Goal: Information Seeking & Learning: Learn about a topic

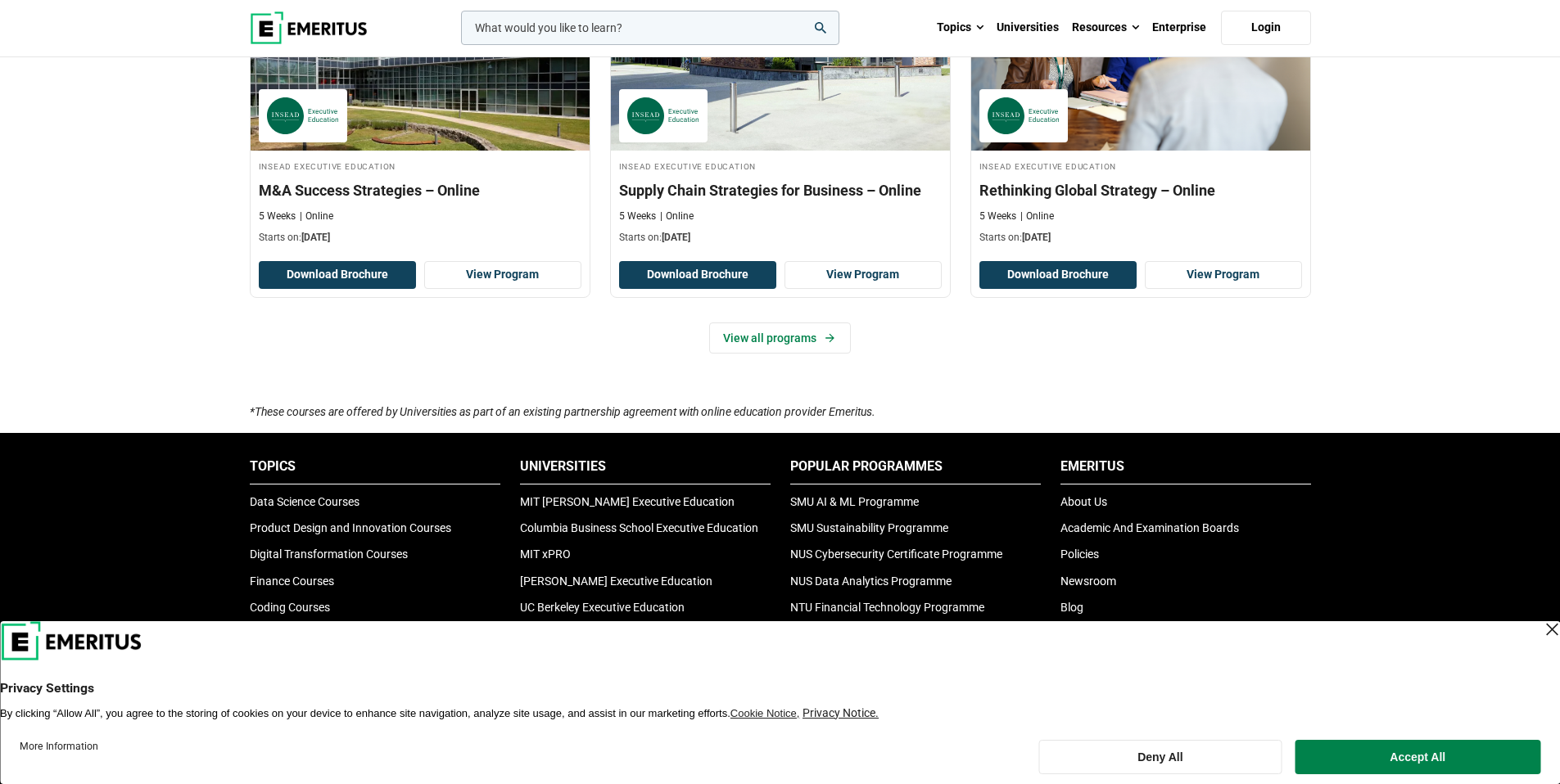
scroll to position [1232, 0]
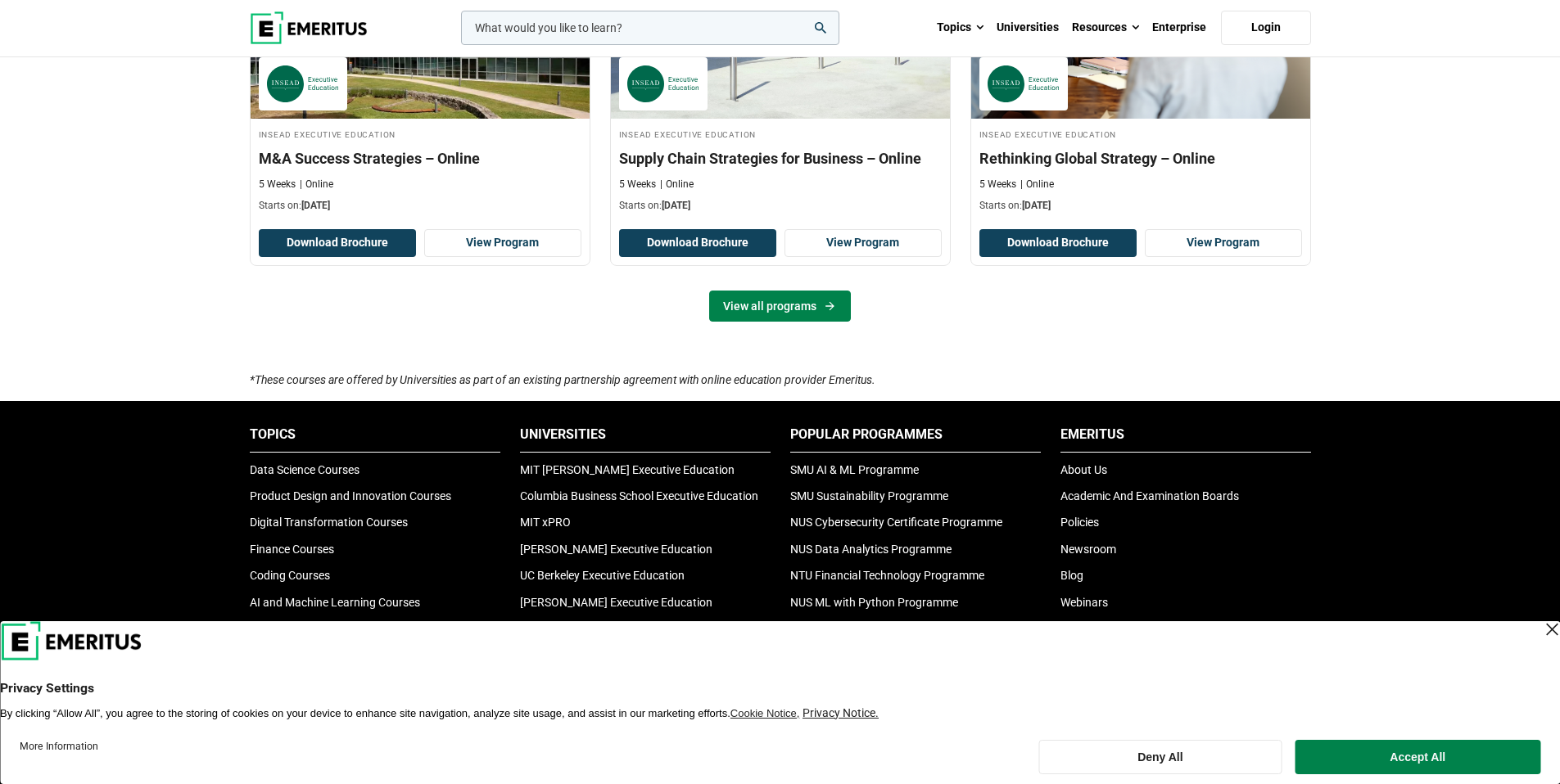
click at [789, 315] on link "View all programs" at bounding box center [780, 306] width 141 height 31
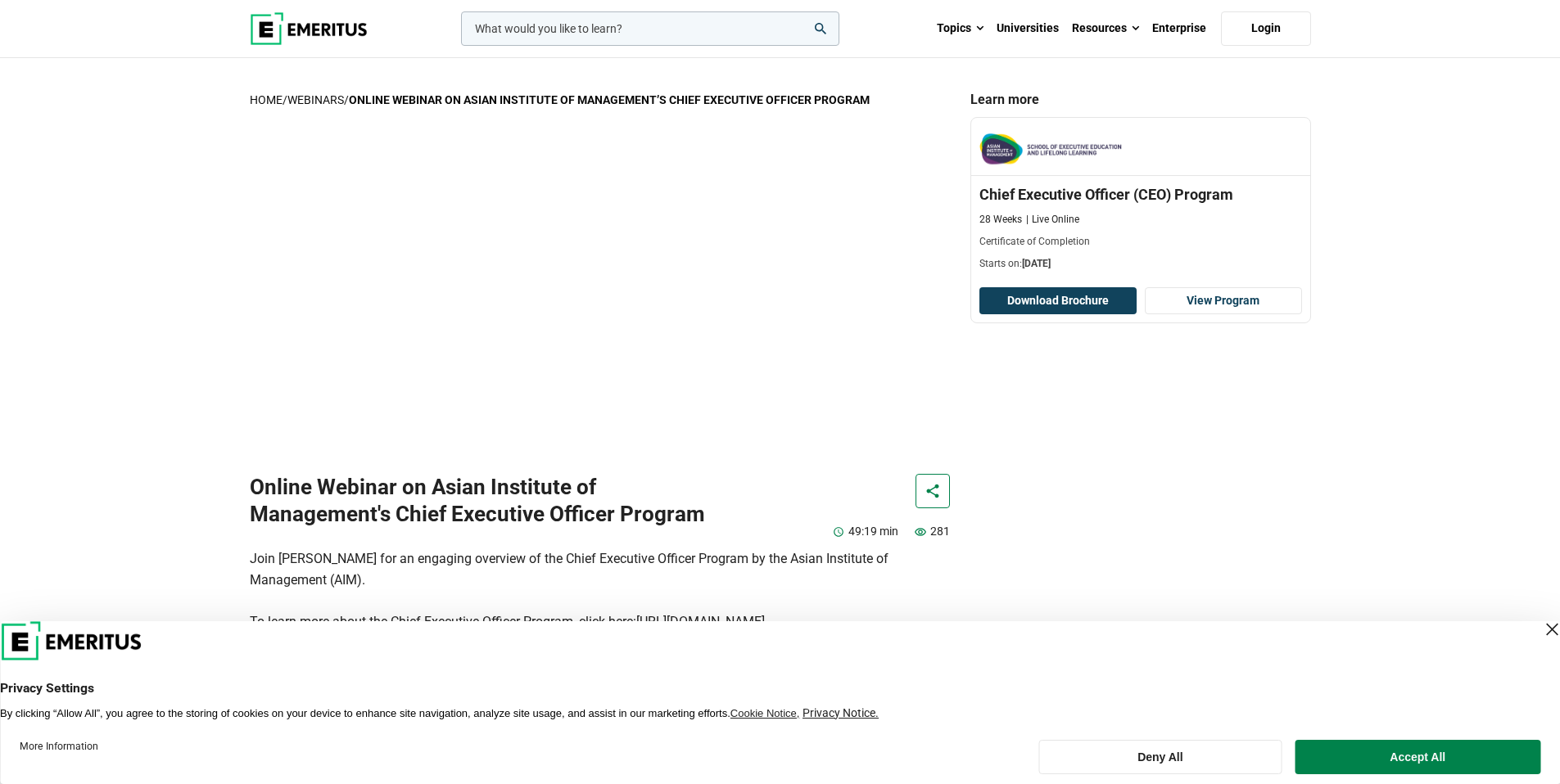
click at [295, 22] on img at bounding box center [308, 28] width 118 height 32
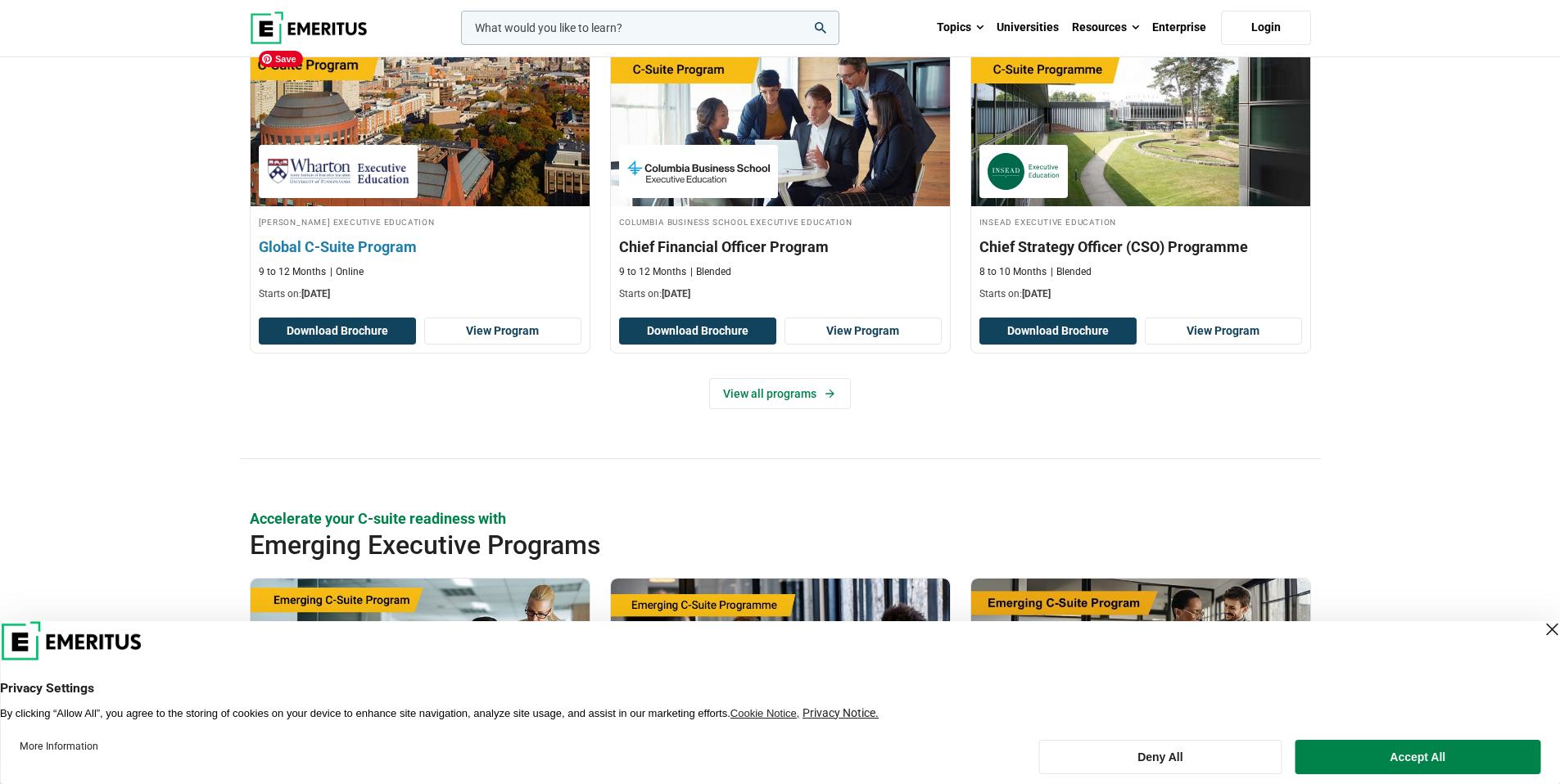
scroll to position [777, 0]
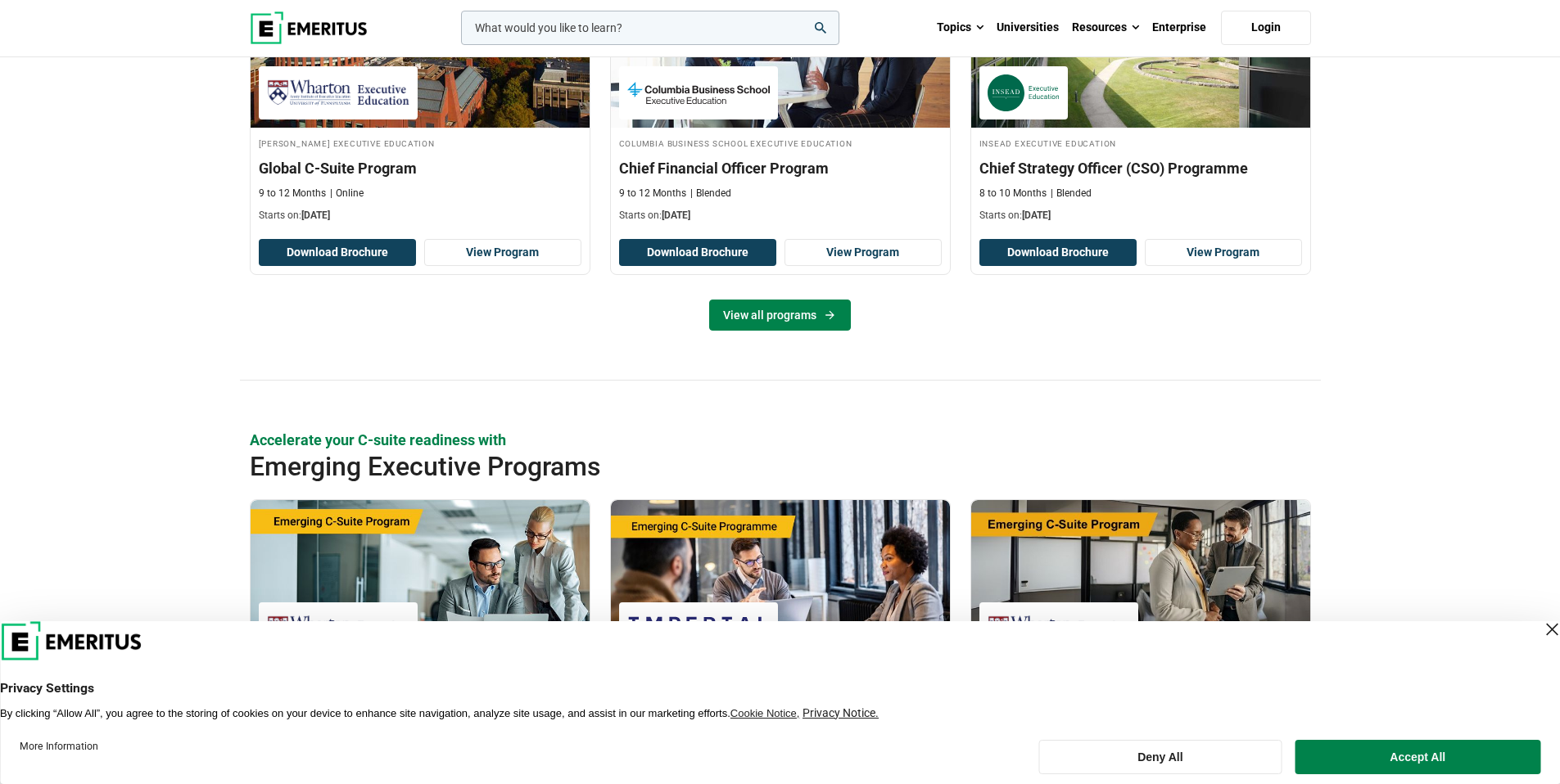
click at [769, 317] on link "View all programs" at bounding box center [780, 315] width 141 height 31
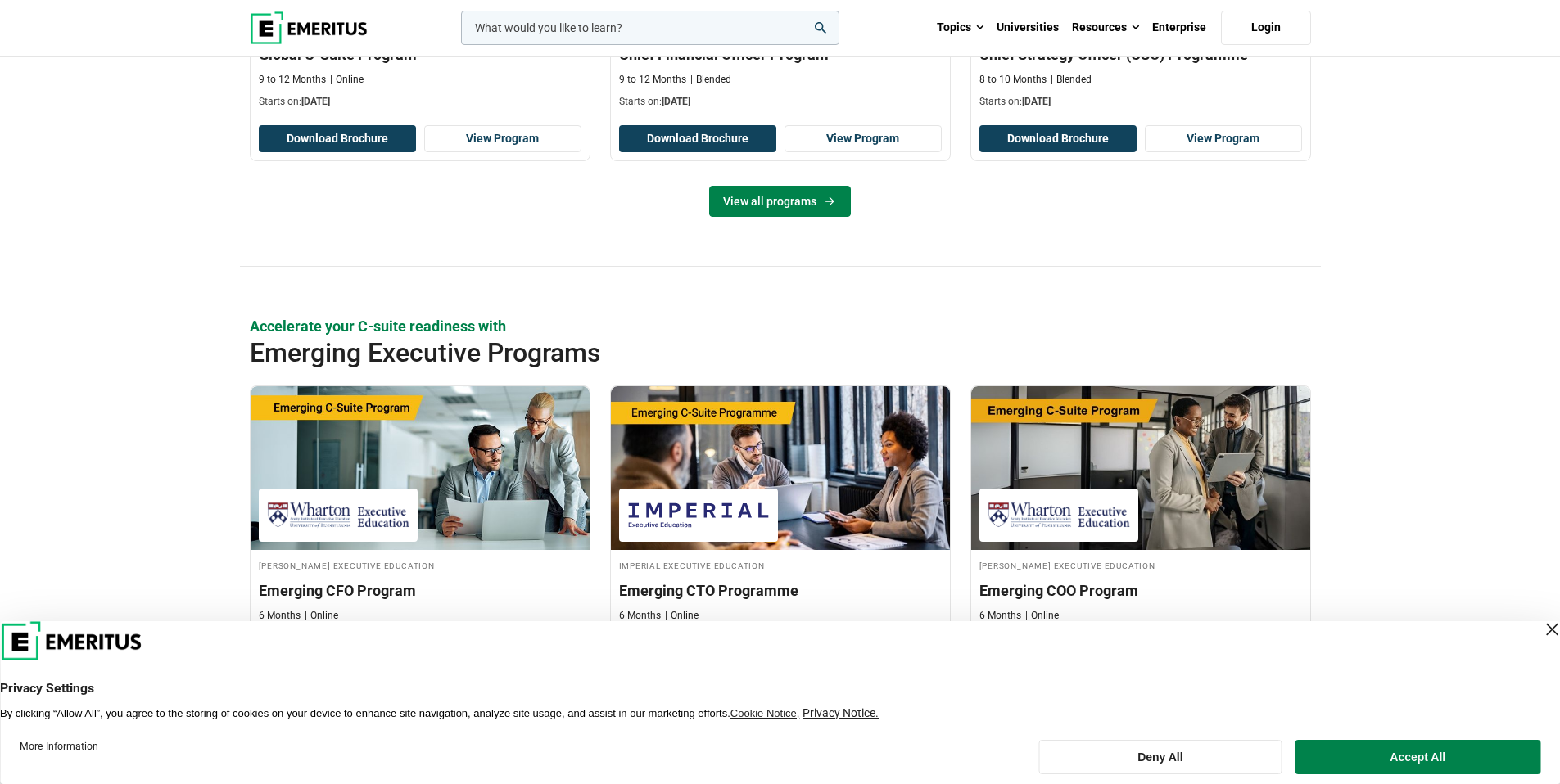
scroll to position [1104, 0]
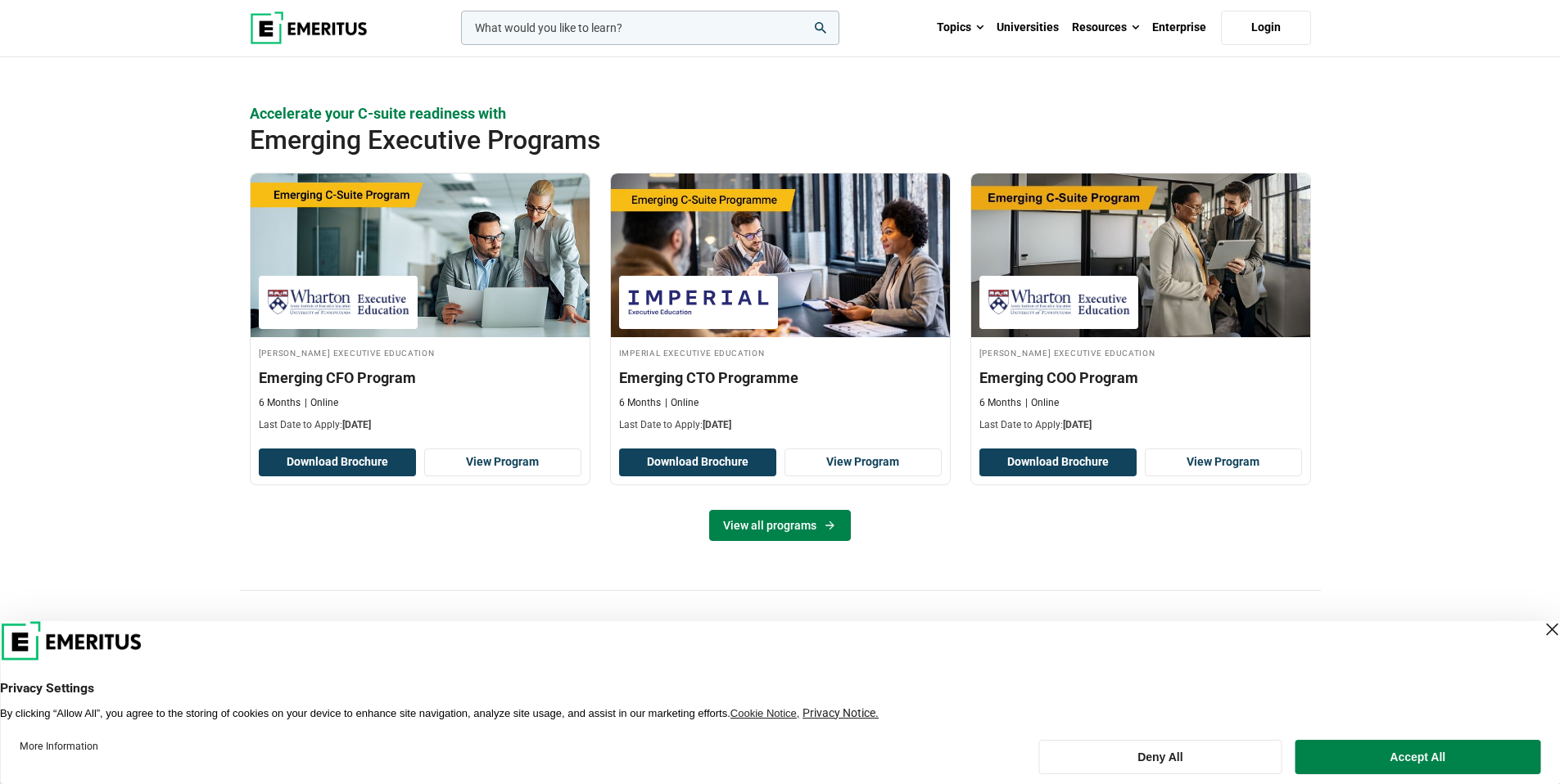
click at [764, 535] on link "View all programs" at bounding box center [780, 526] width 141 height 31
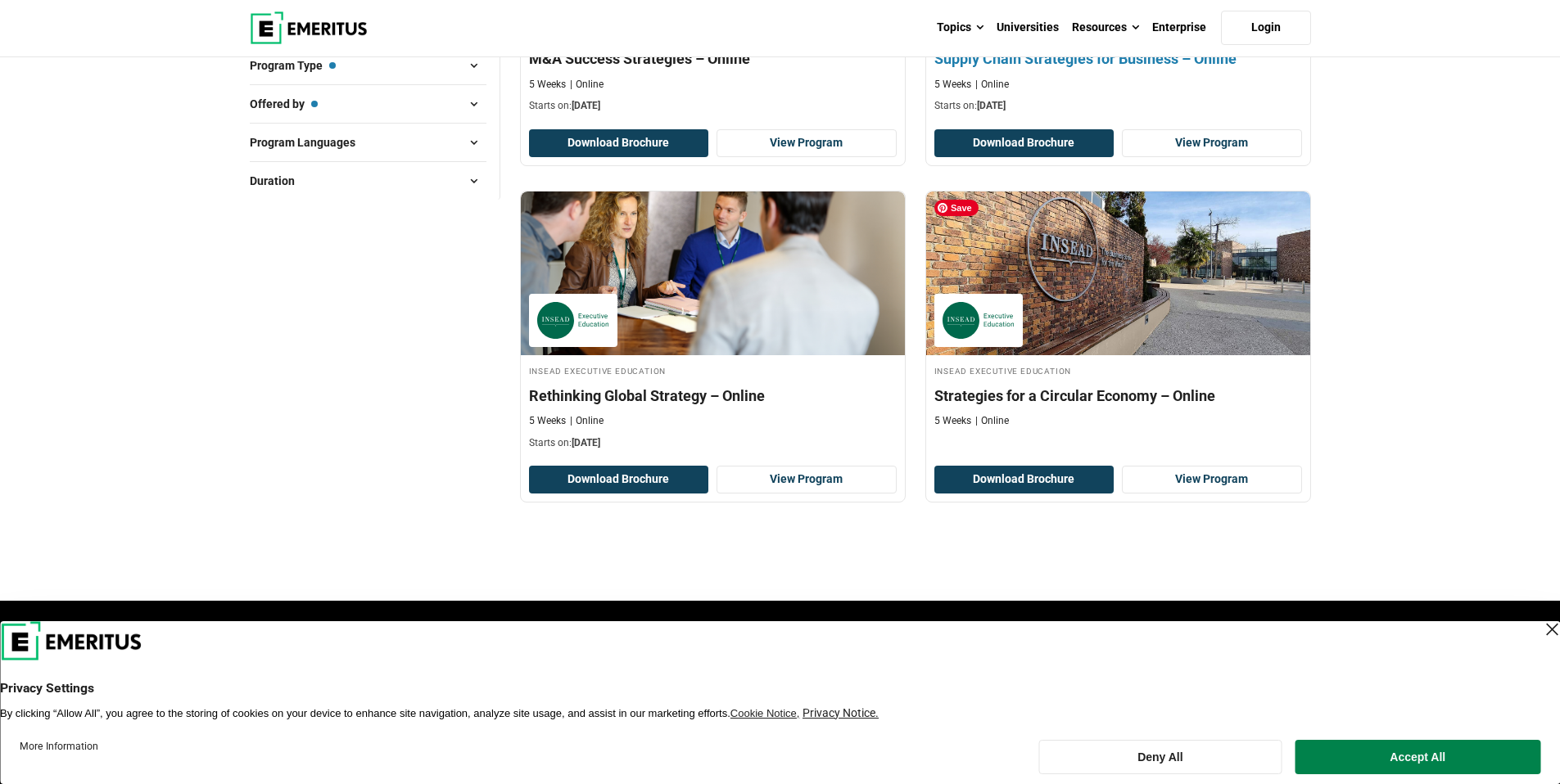
scroll to position [597, 0]
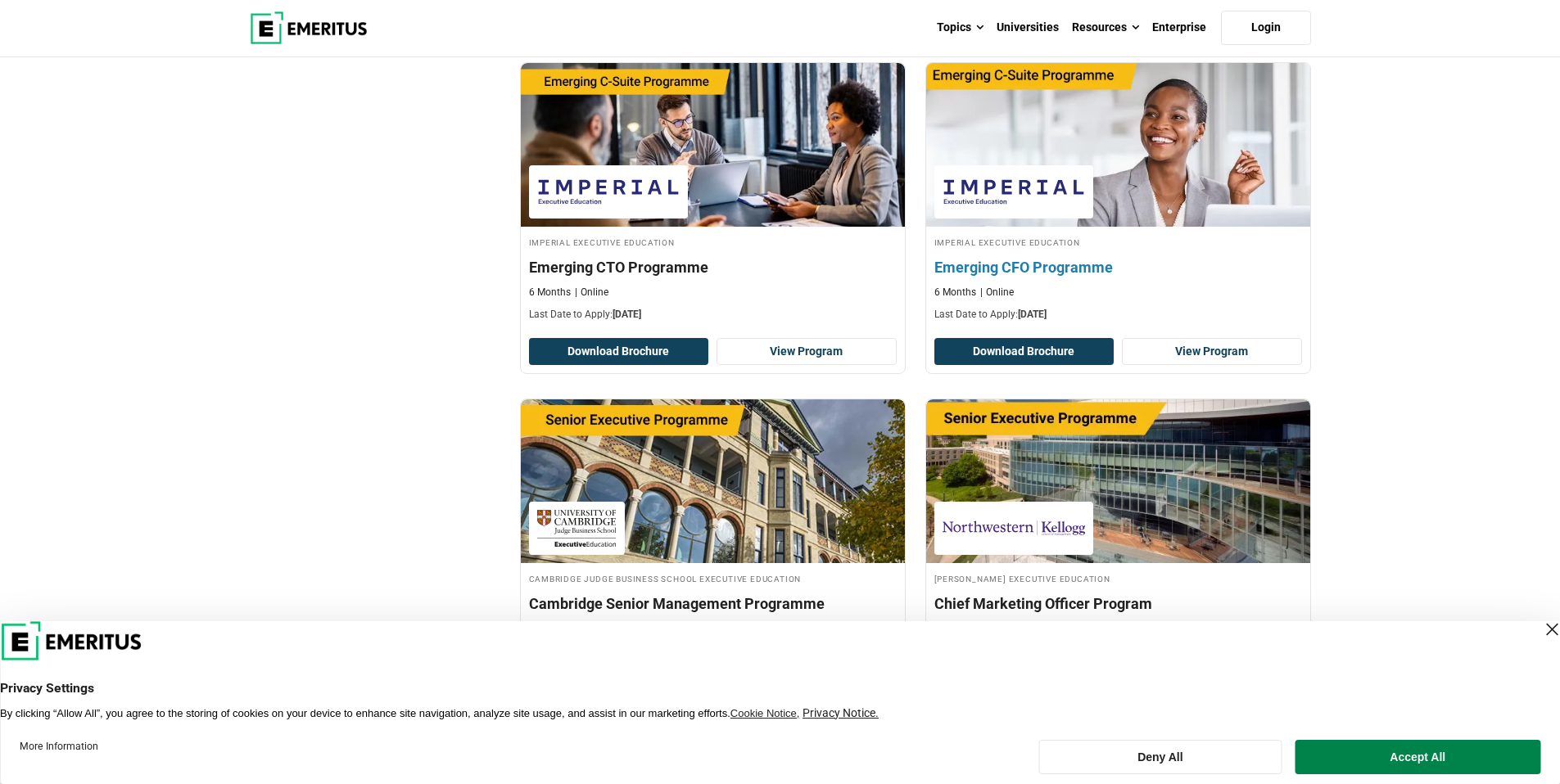
scroll to position [3223, 0]
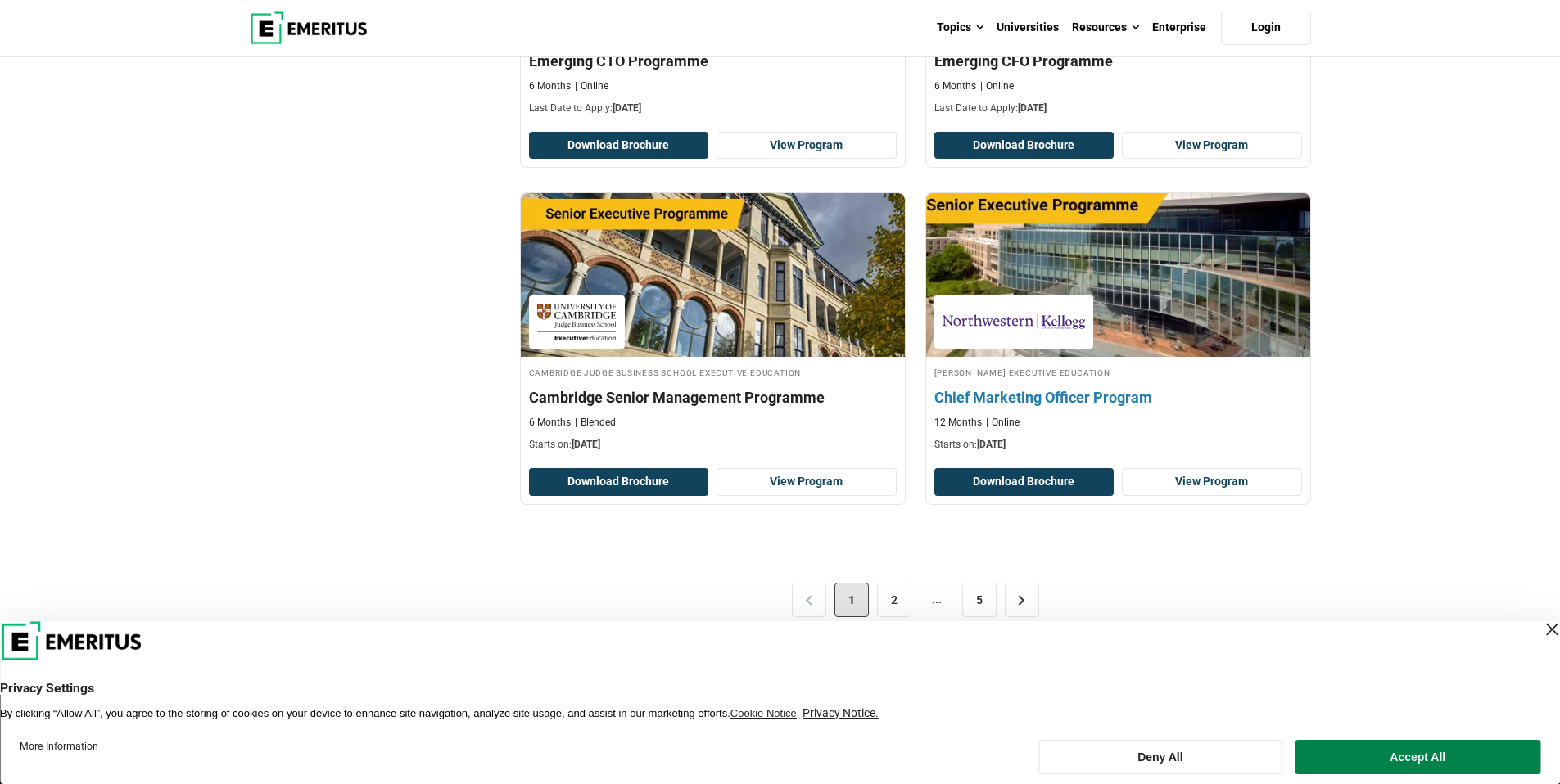
click at [1041, 394] on h4 "Chief Marketing Officer Program" at bounding box center [1118, 397] width 368 height 21
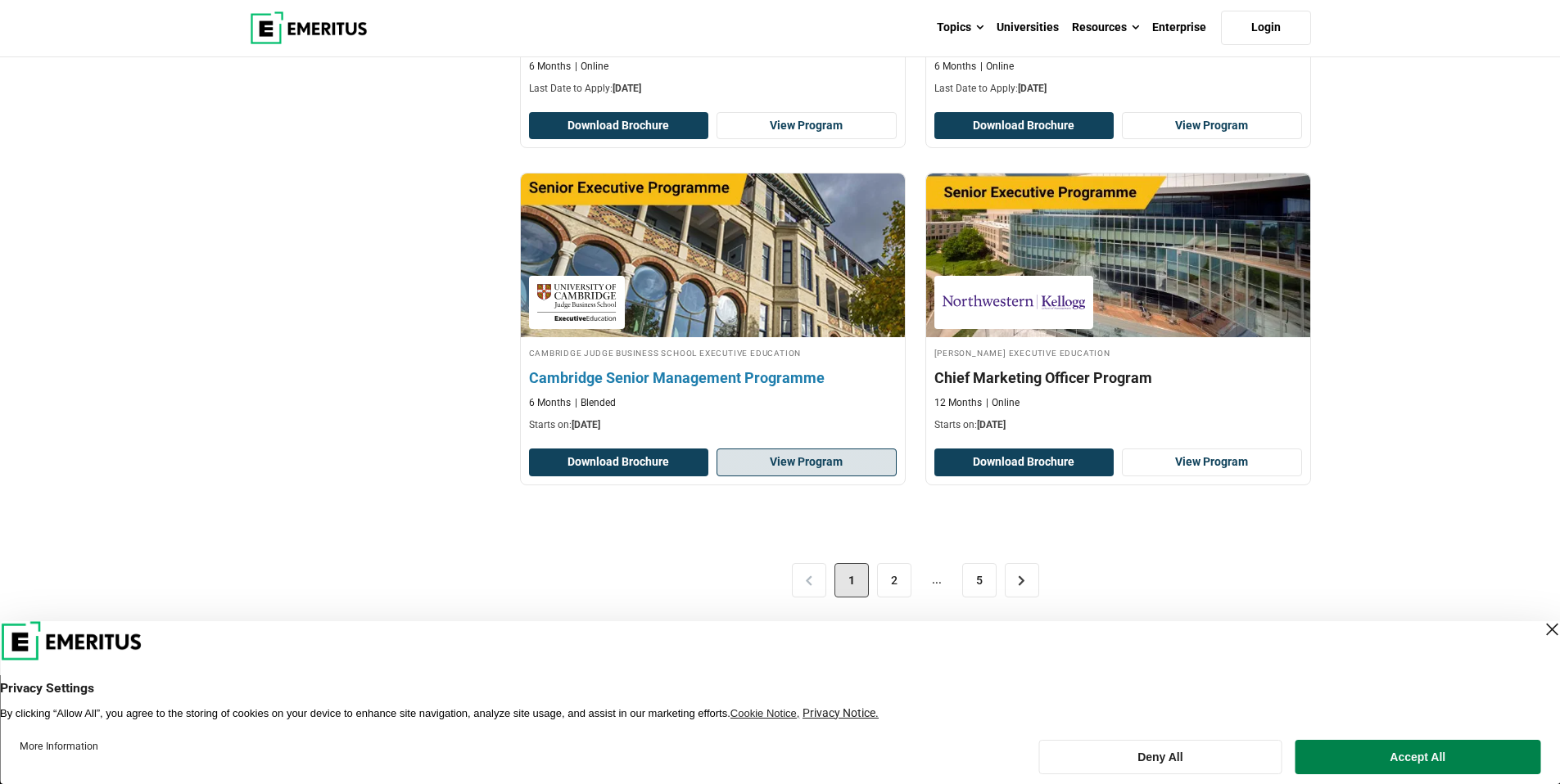
scroll to position [3272, 0]
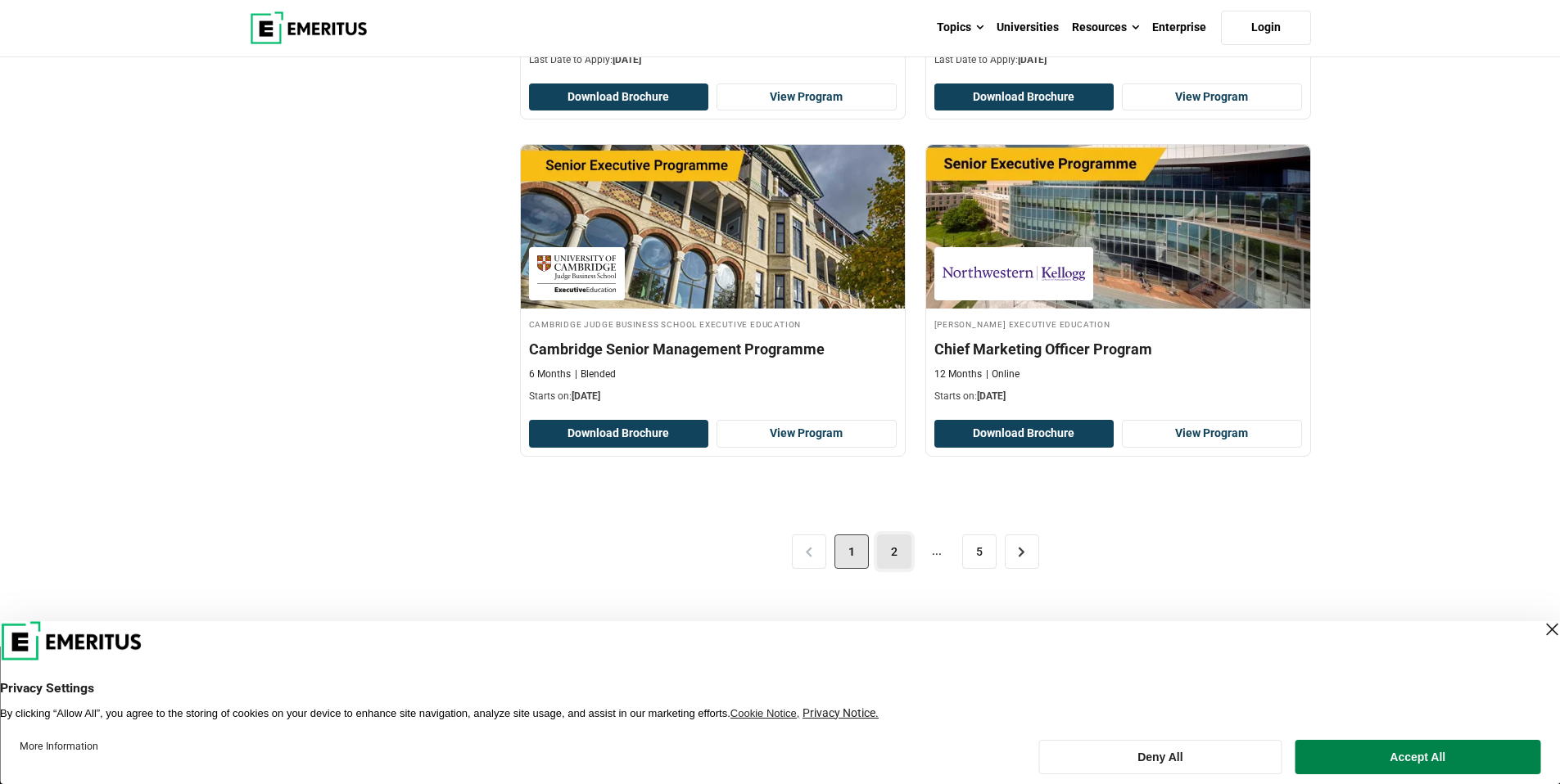
click at [889, 550] on link "2" at bounding box center [894, 551] width 34 height 34
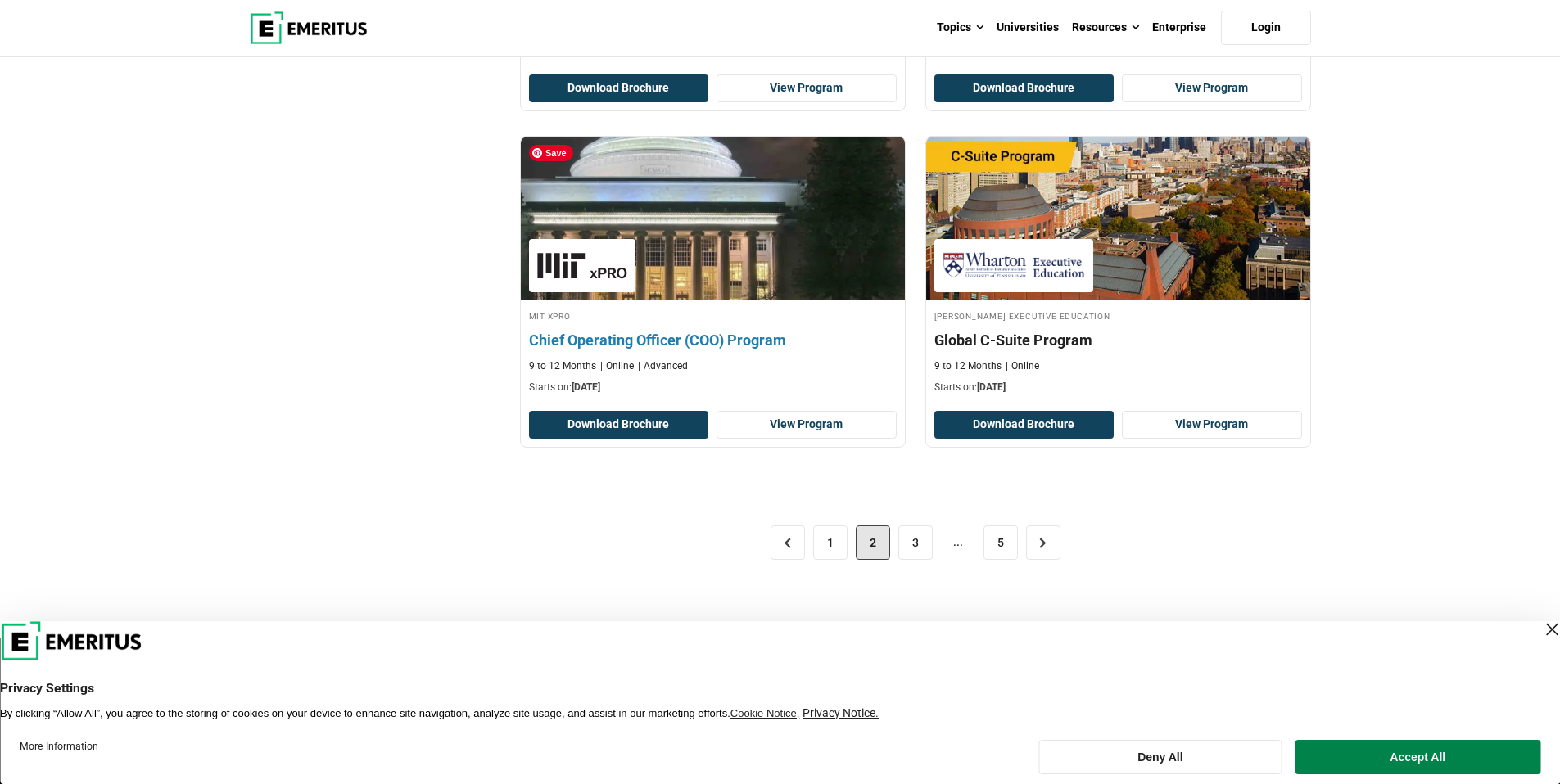
scroll to position [3260, 0]
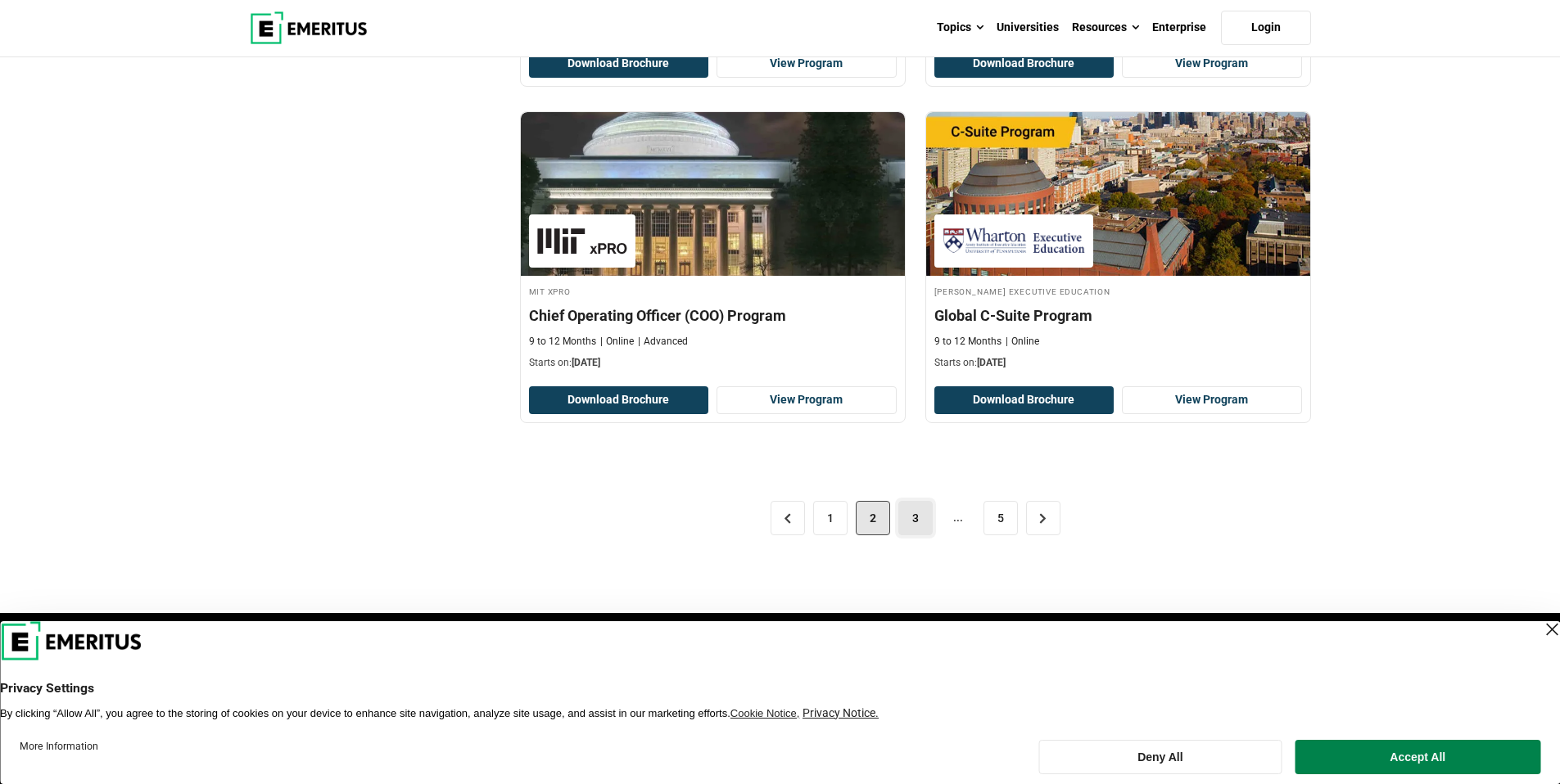
click at [916, 517] on link "3" at bounding box center [915, 518] width 34 height 34
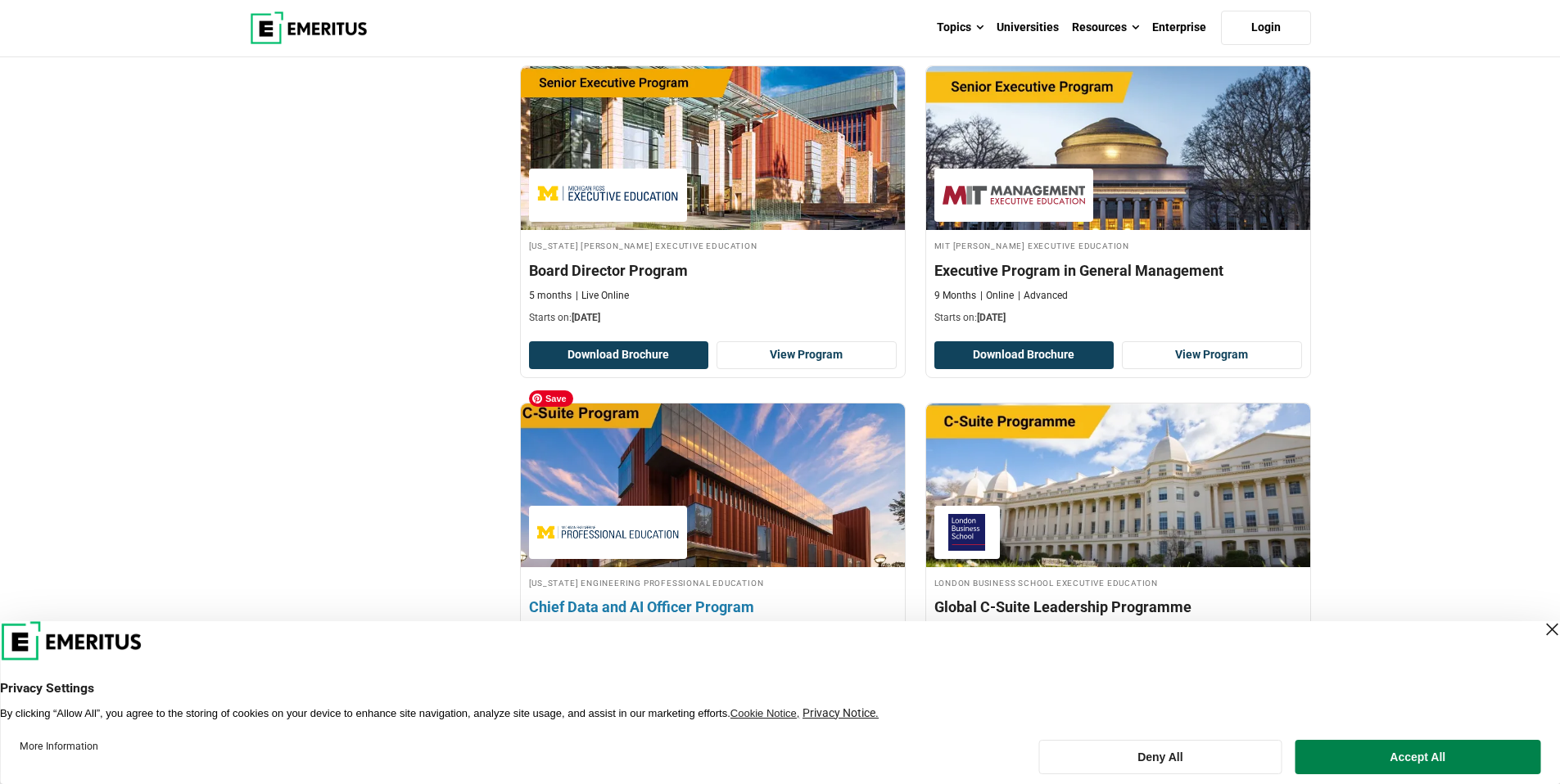
scroll to position [2624, 0]
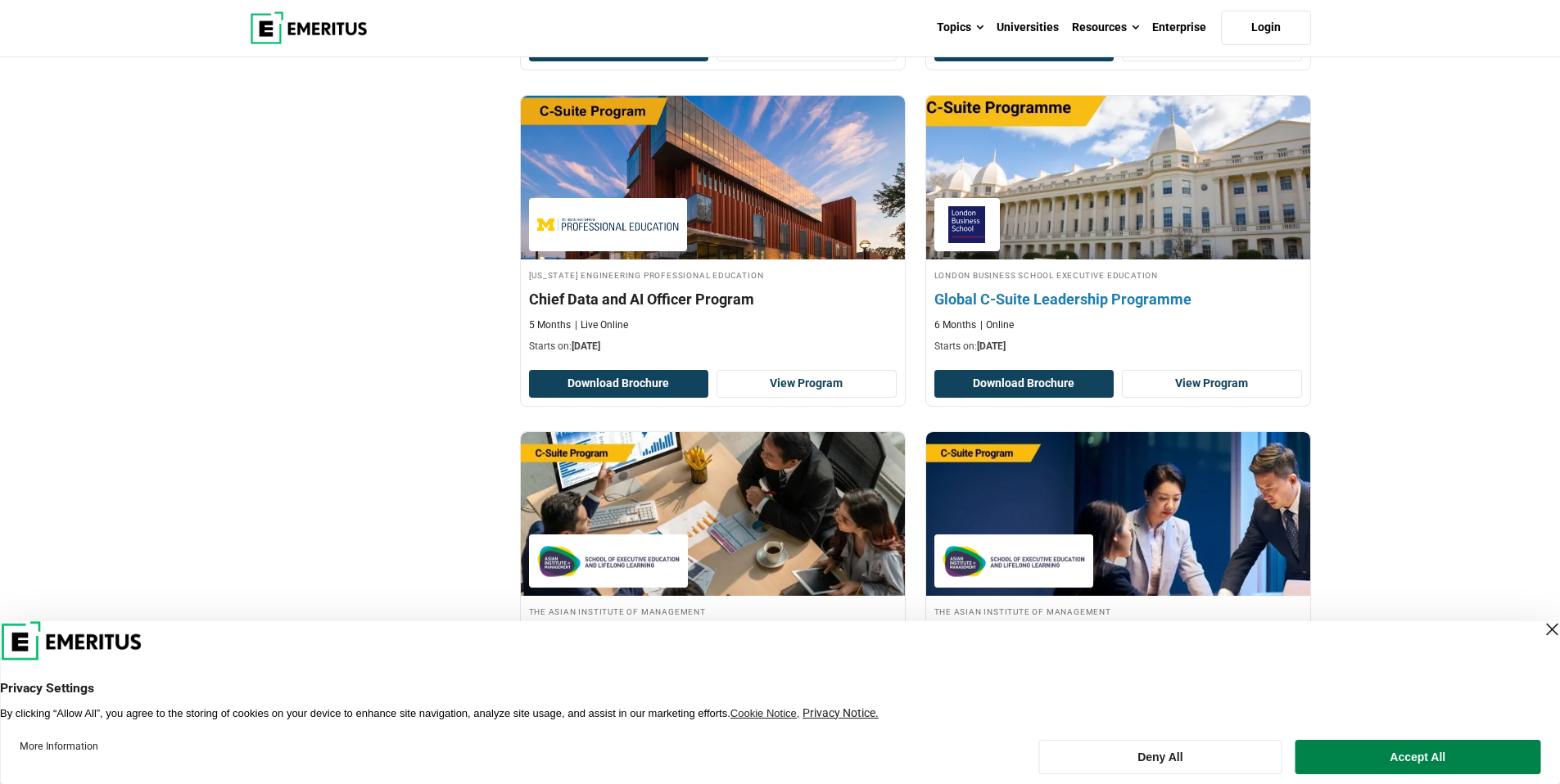
click at [1086, 289] on h4 "Global C-Suite Leadership Programme" at bounding box center [1118, 299] width 368 height 21
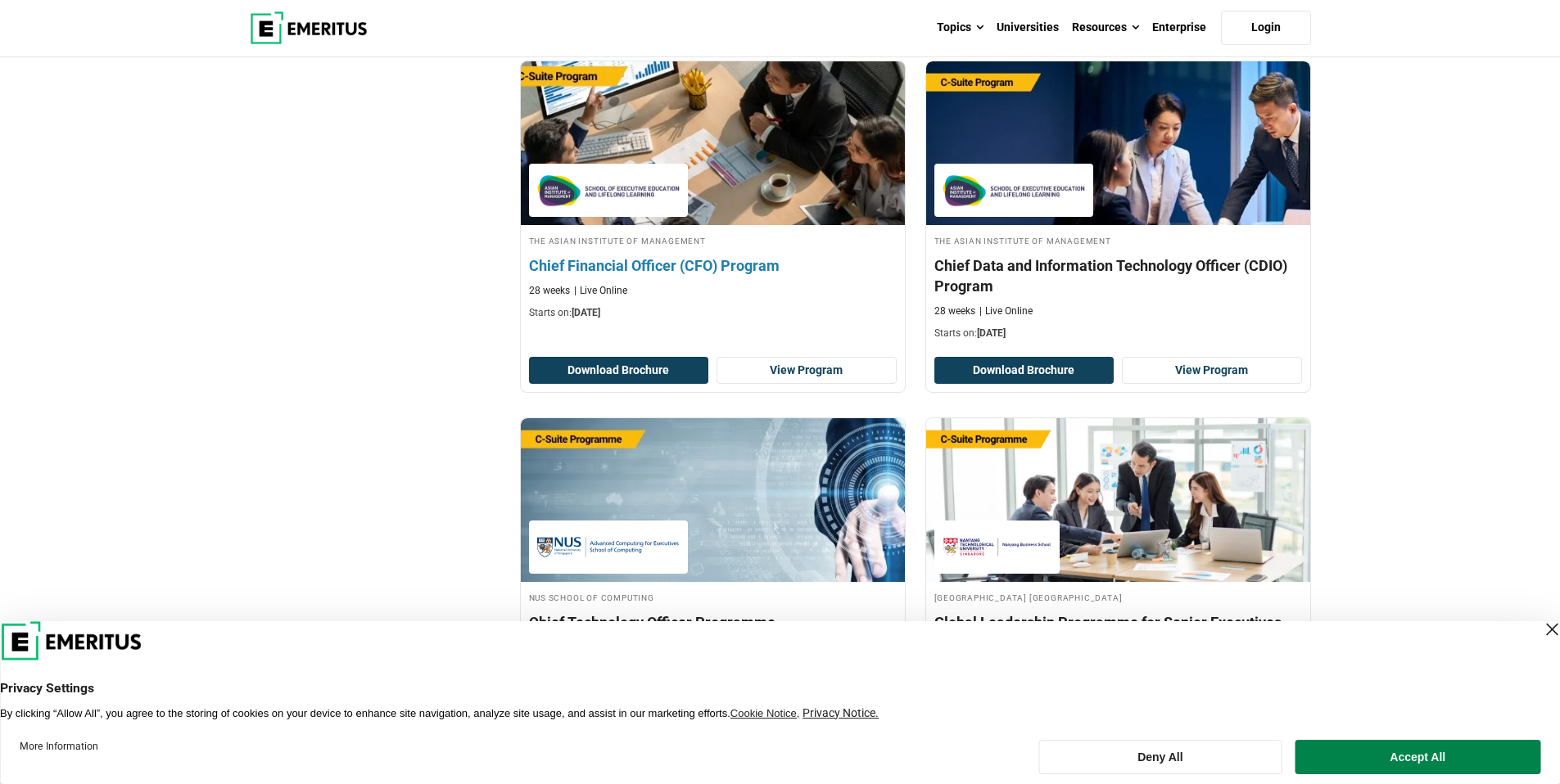
scroll to position [3241, 0]
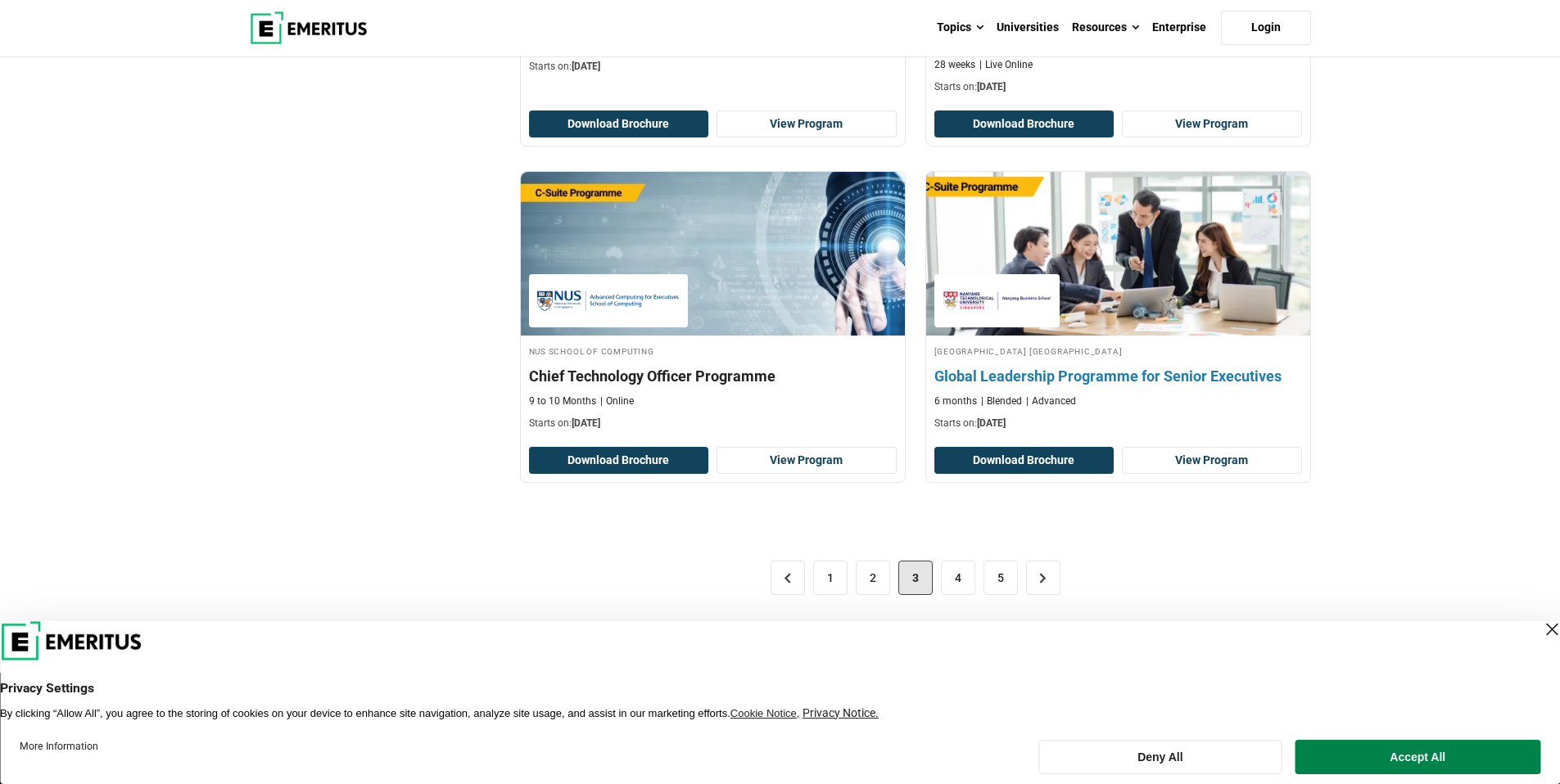
click at [1090, 366] on h4 "Global Leadership Programme for Senior Executives" at bounding box center [1118, 376] width 368 height 21
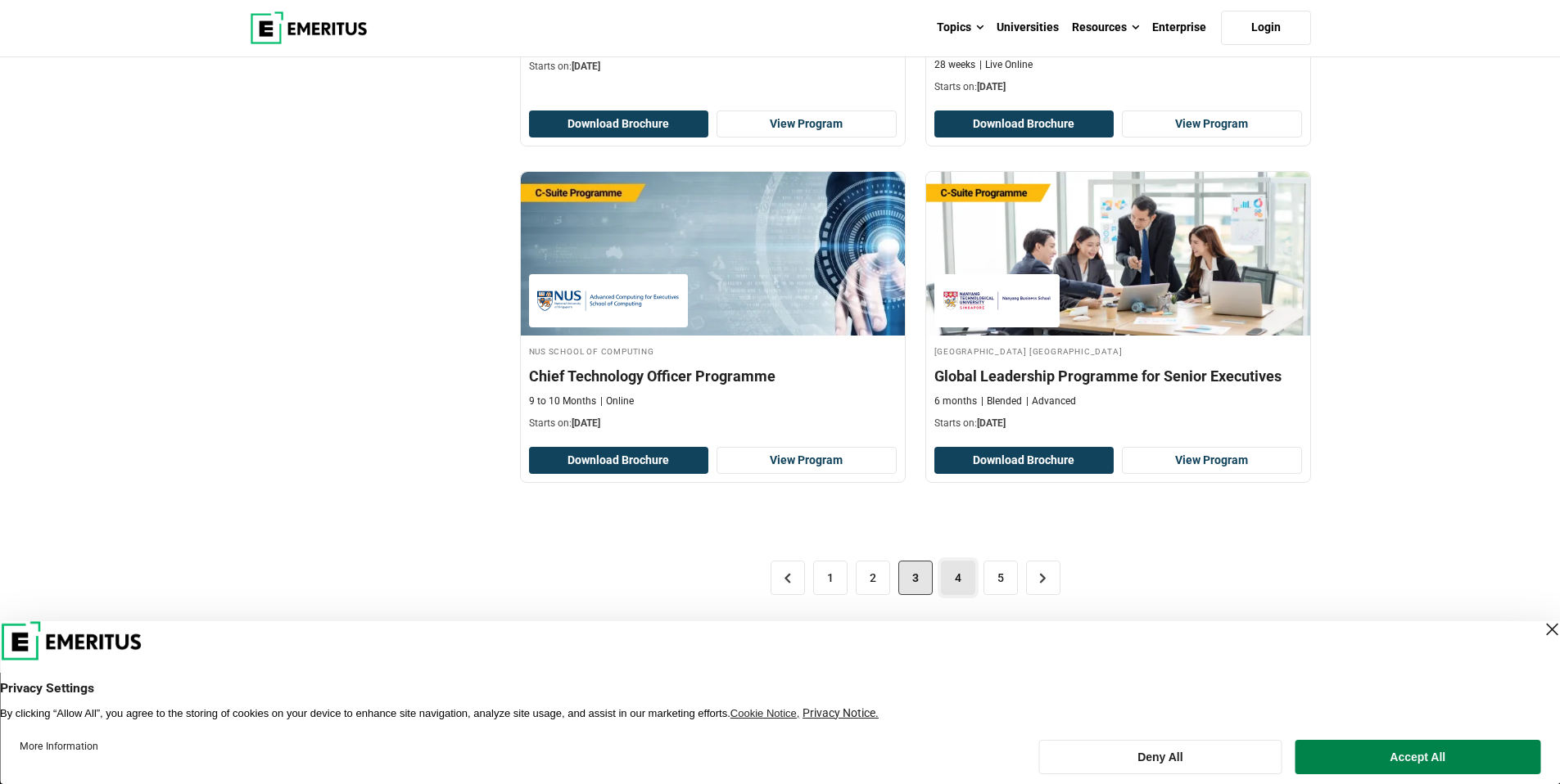
click at [962, 560] on link "4" at bounding box center [958, 577] width 34 height 34
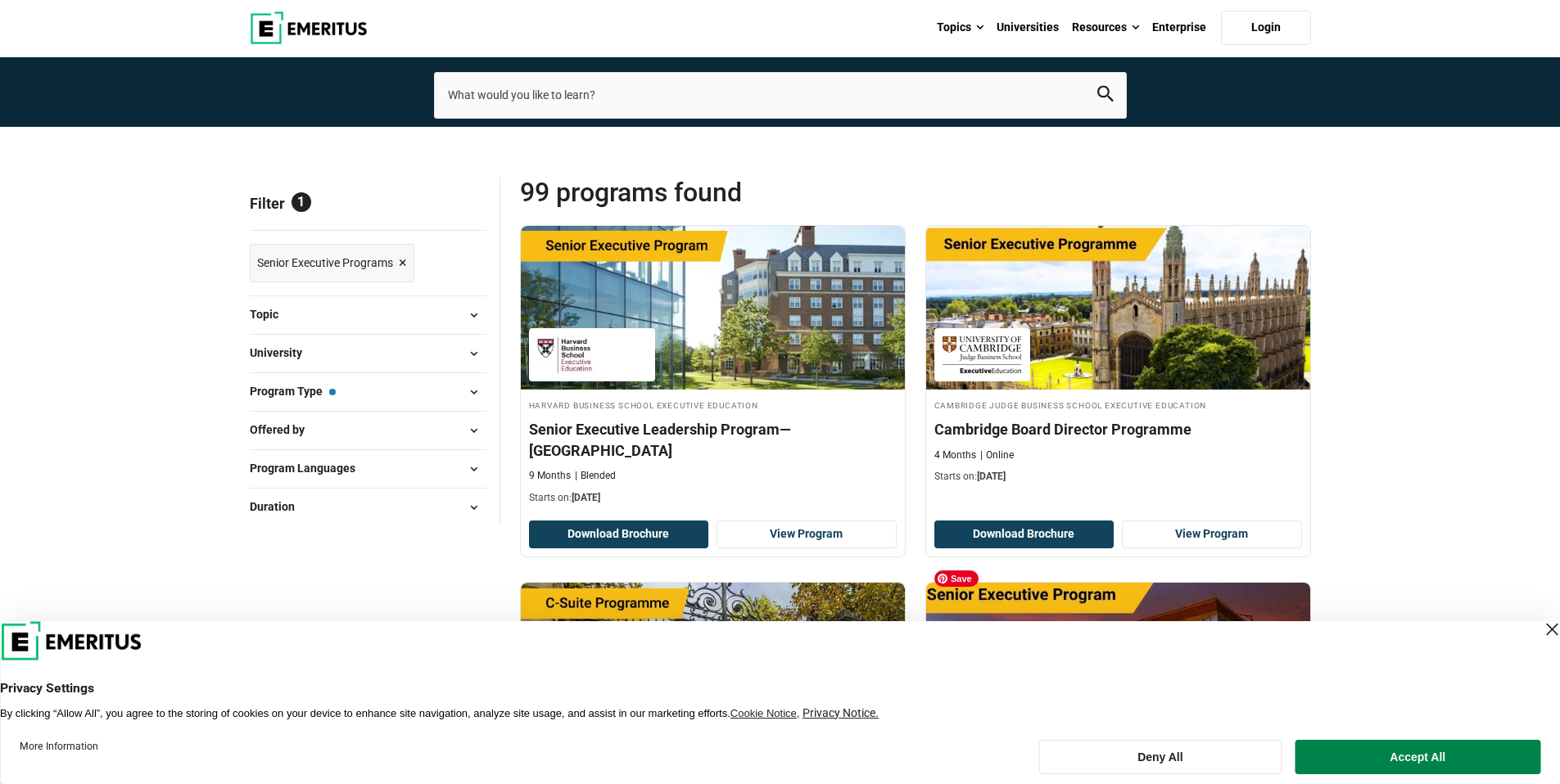
scroll to position [146, 0]
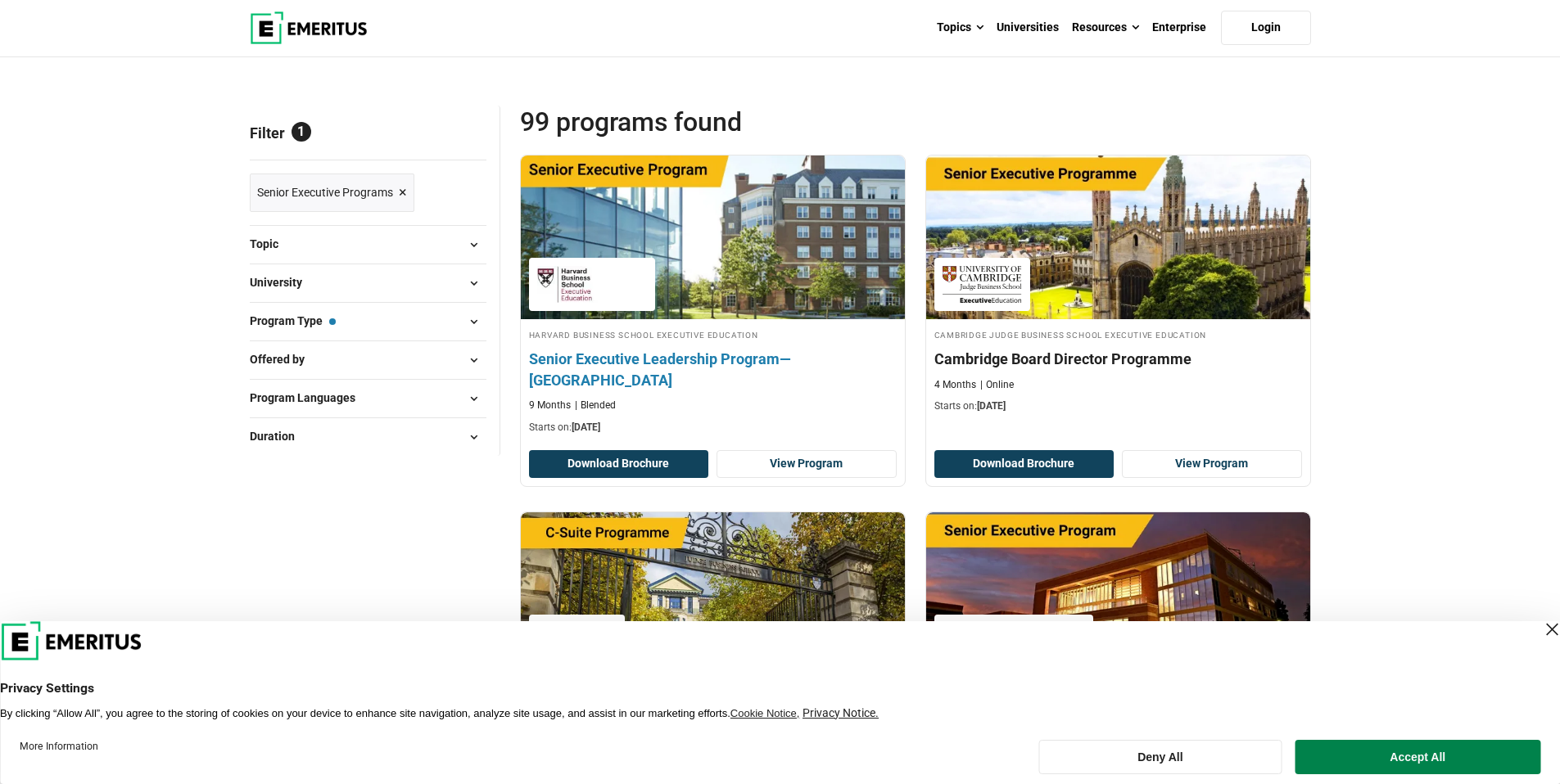
click at [745, 363] on h4 "Senior Executive Leadership Program—[GEOGRAPHIC_DATA]" at bounding box center [713, 369] width 368 height 41
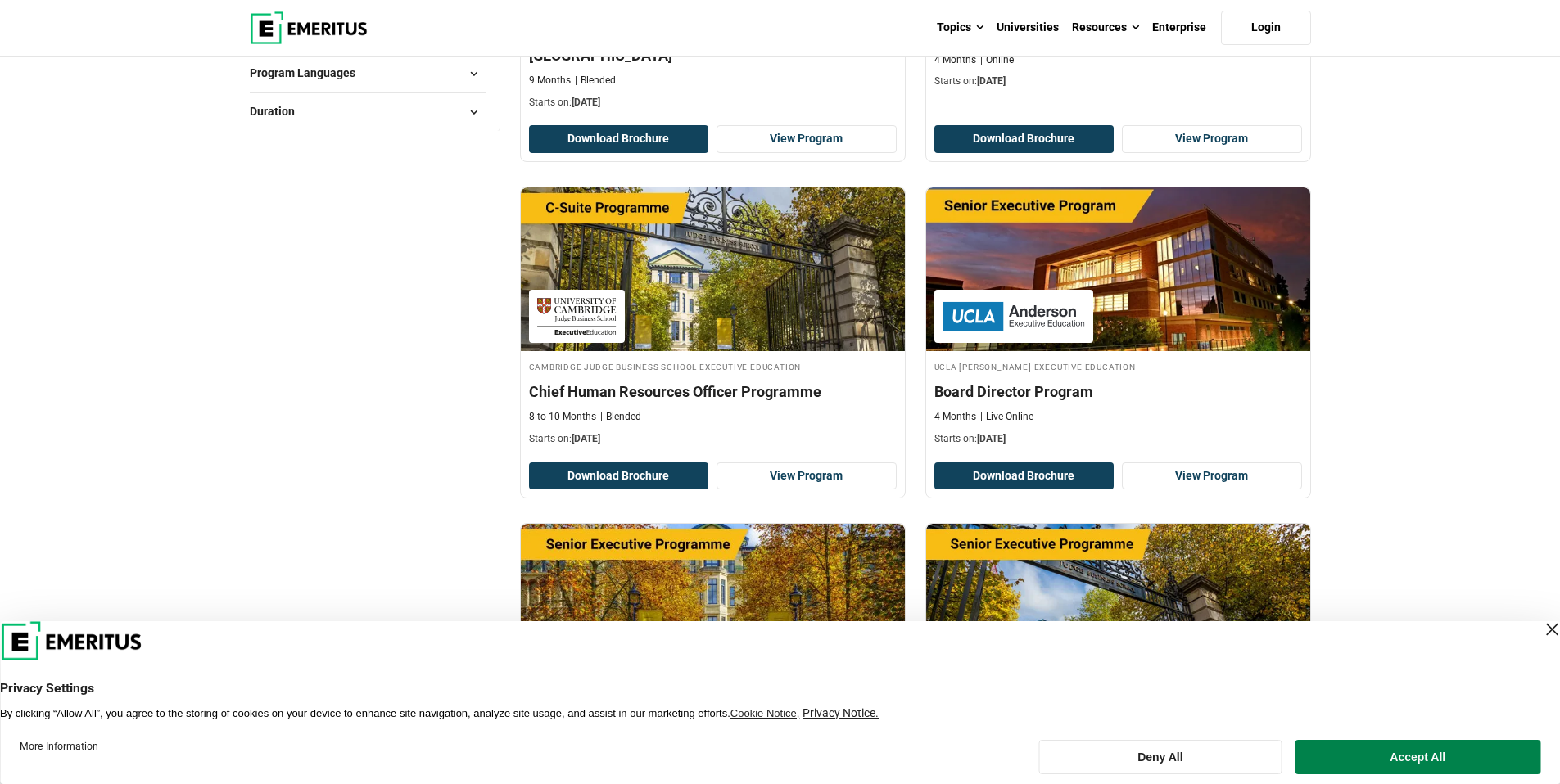
scroll to position [557, 0]
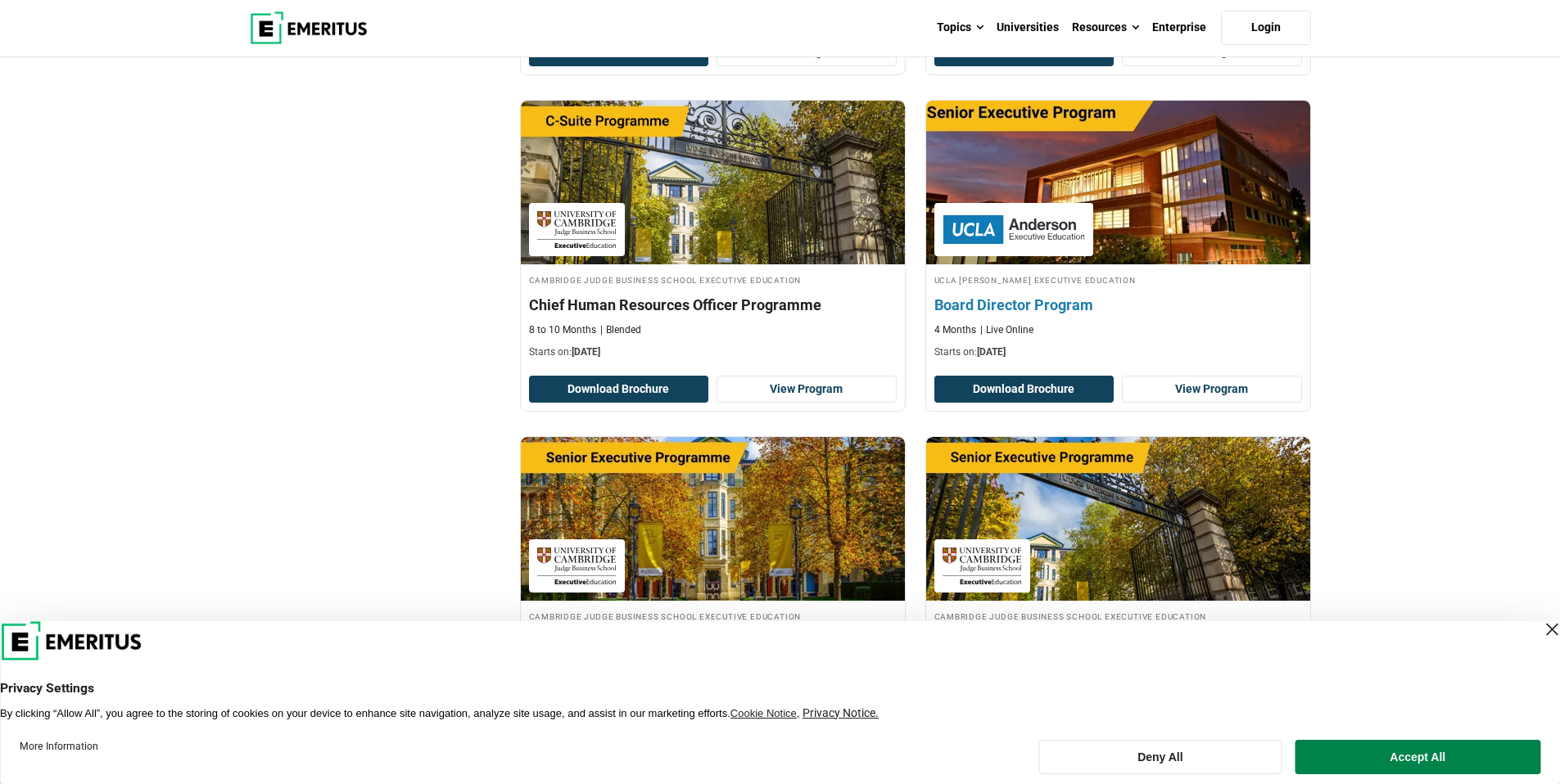
click at [997, 294] on h4 "Board Director Program" at bounding box center [1118, 304] width 368 height 21
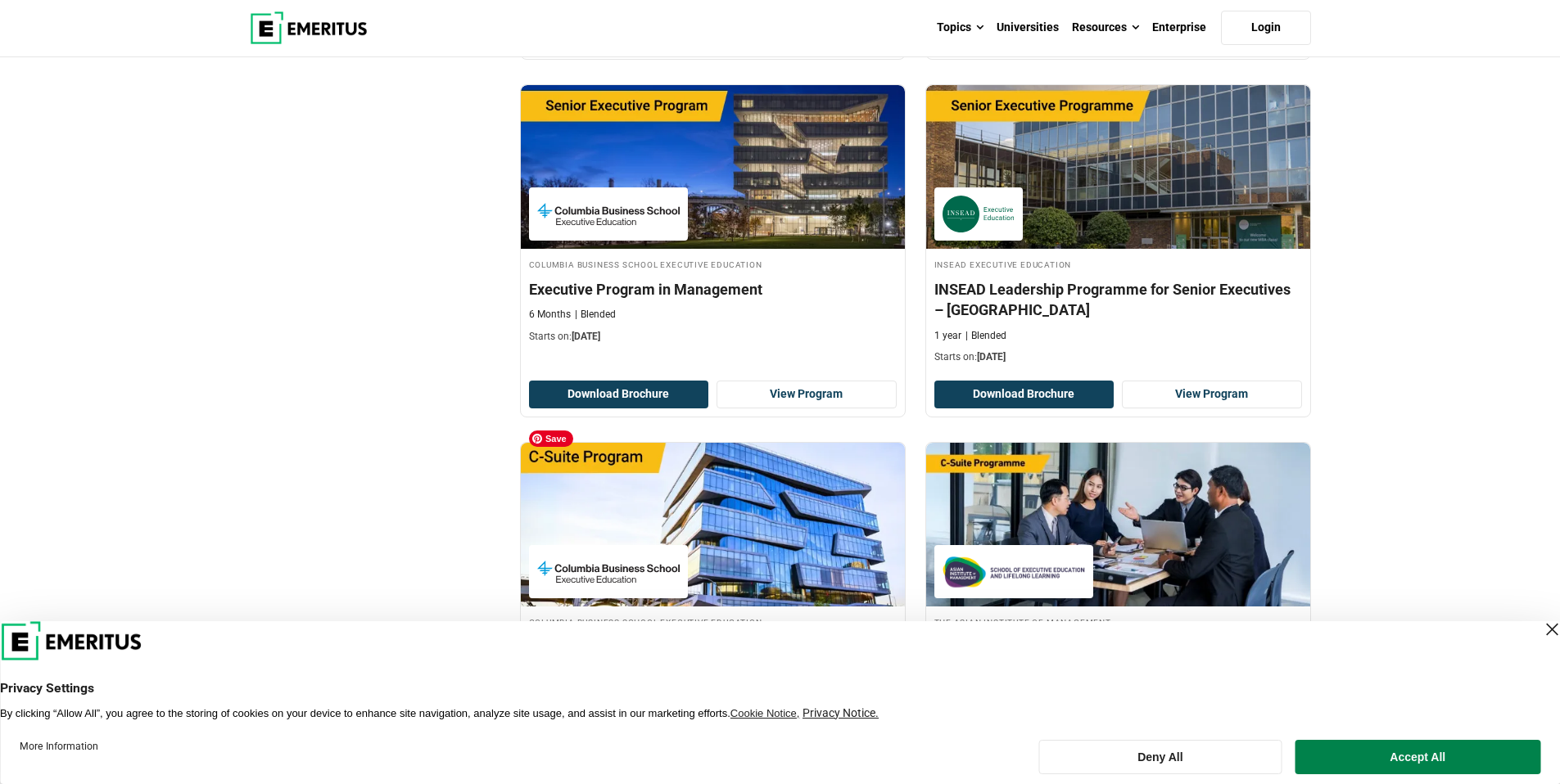
scroll to position [1327, 0]
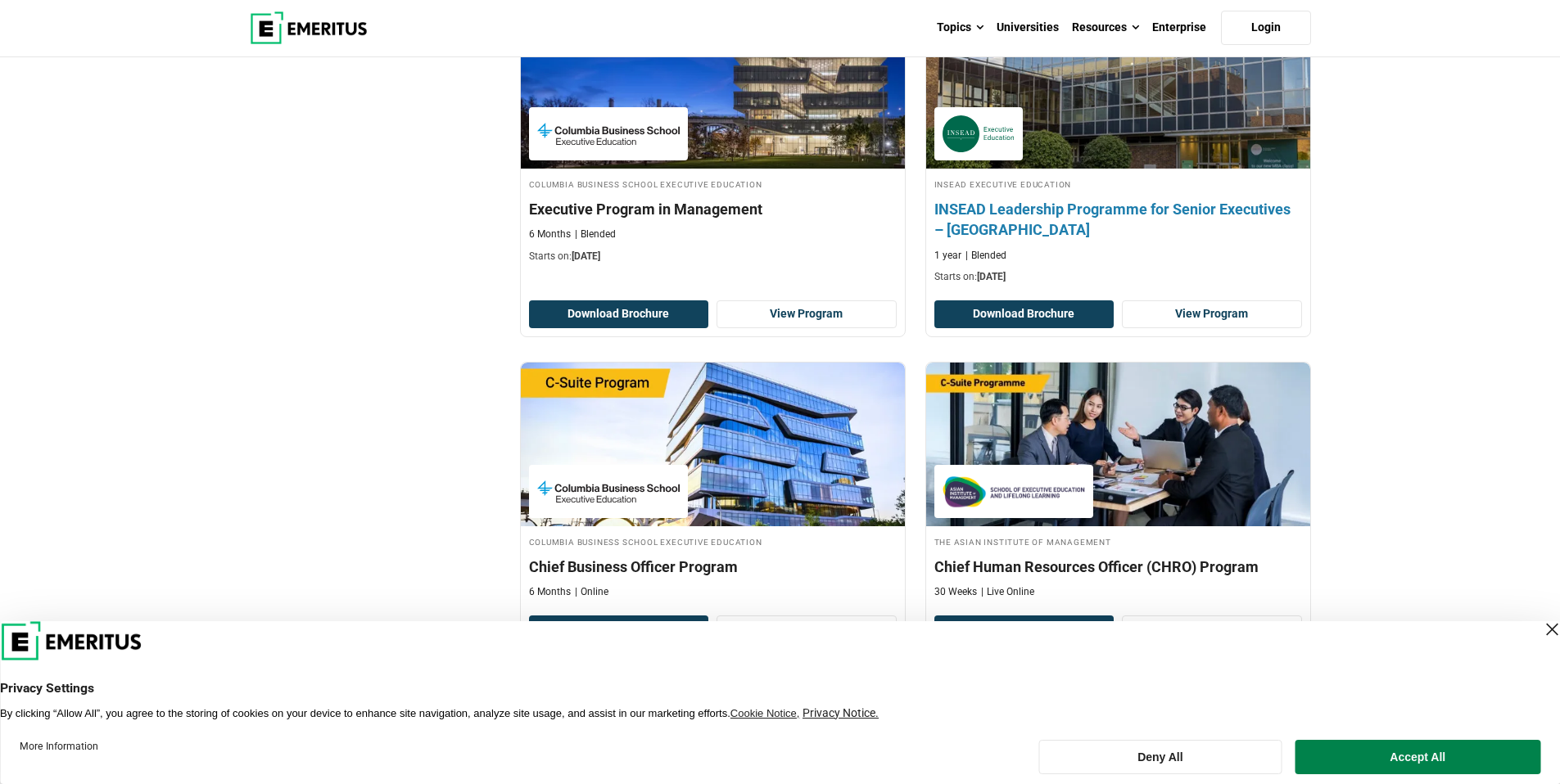
click at [1014, 199] on h4 "INSEAD Leadership Programme for Senior Executives – India" at bounding box center [1118, 220] width 368 height 41
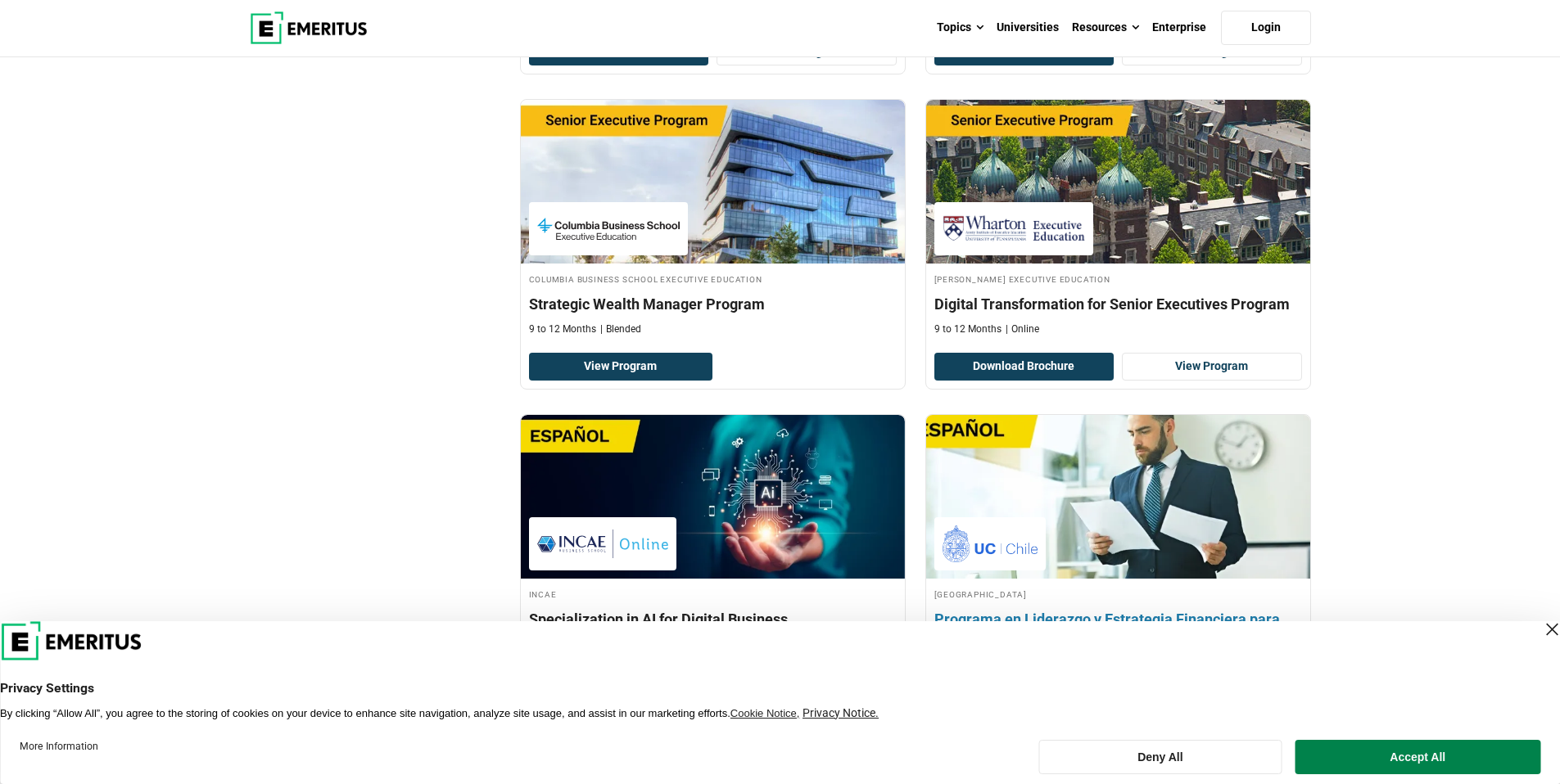
scroll to position [3152, 0]
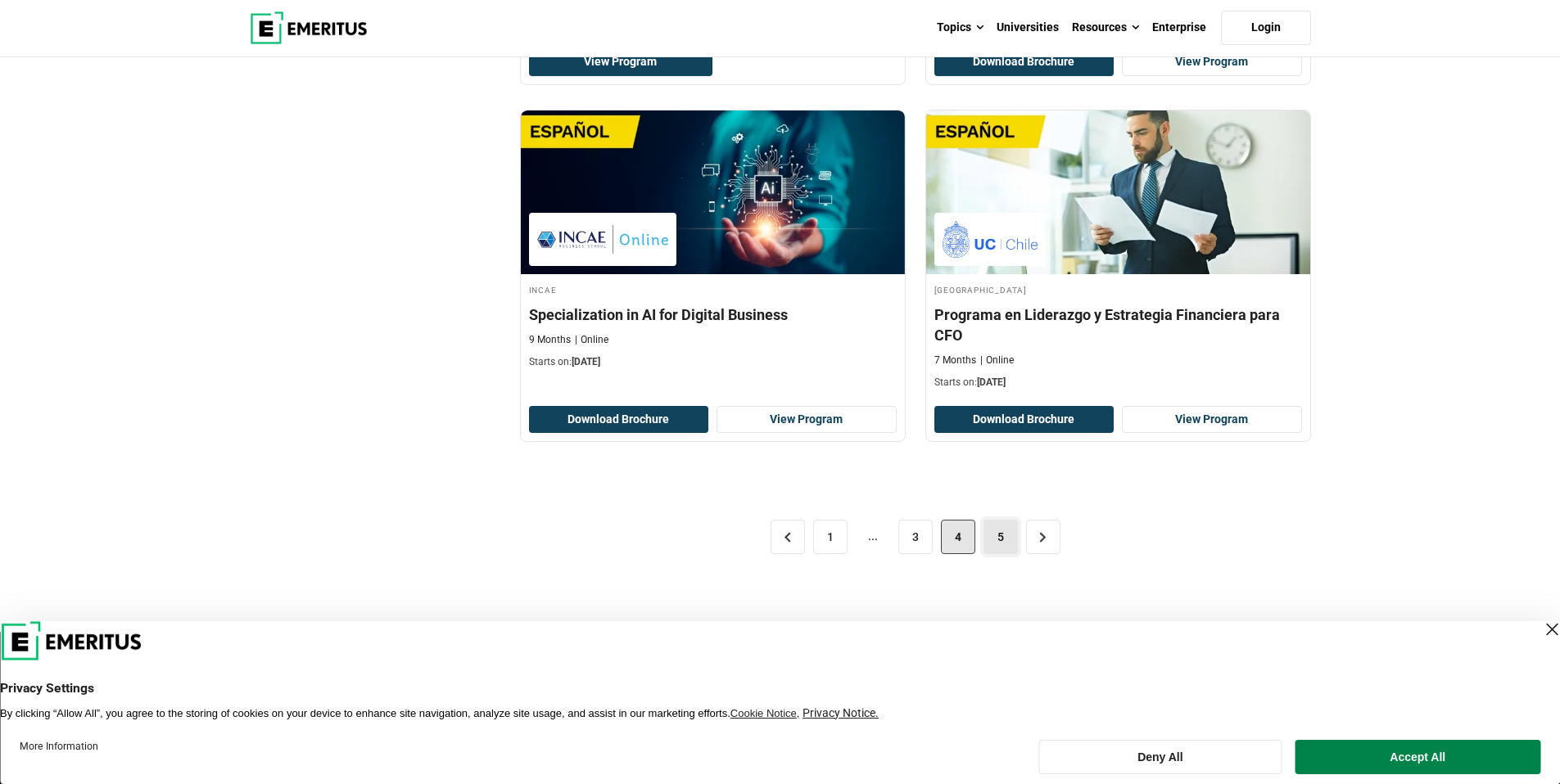
click at [1009, 521] on link "5" at bounding box center [1000, 537] width 34 height 34
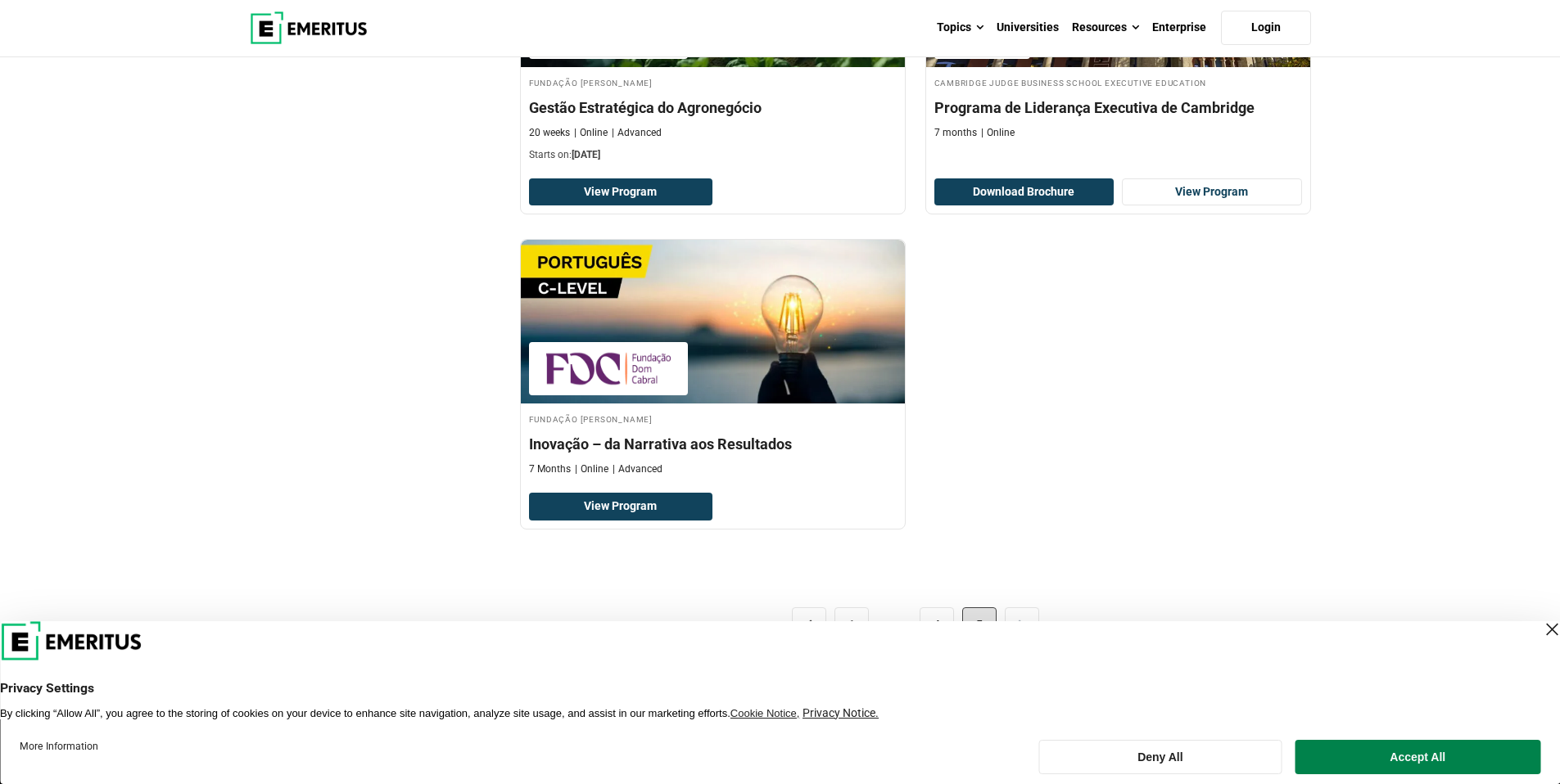
scroll to position [3110, 0]
